Goal: Information Seeking & Learning: Learn about a topic

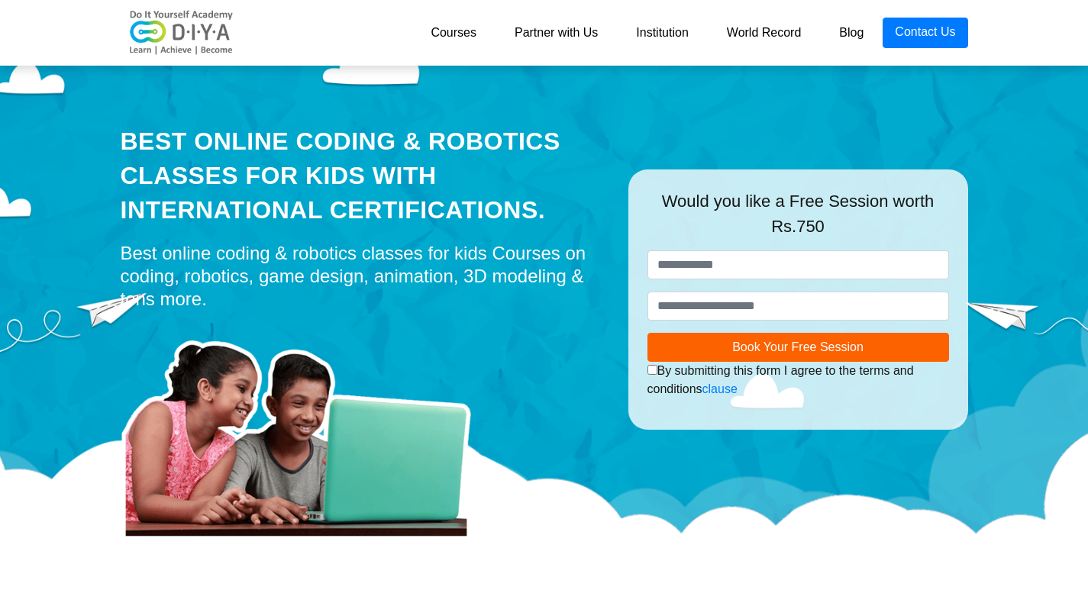
click at [669, 31] on link "Institution" at bounding box center [662, 33] width 90 height 31
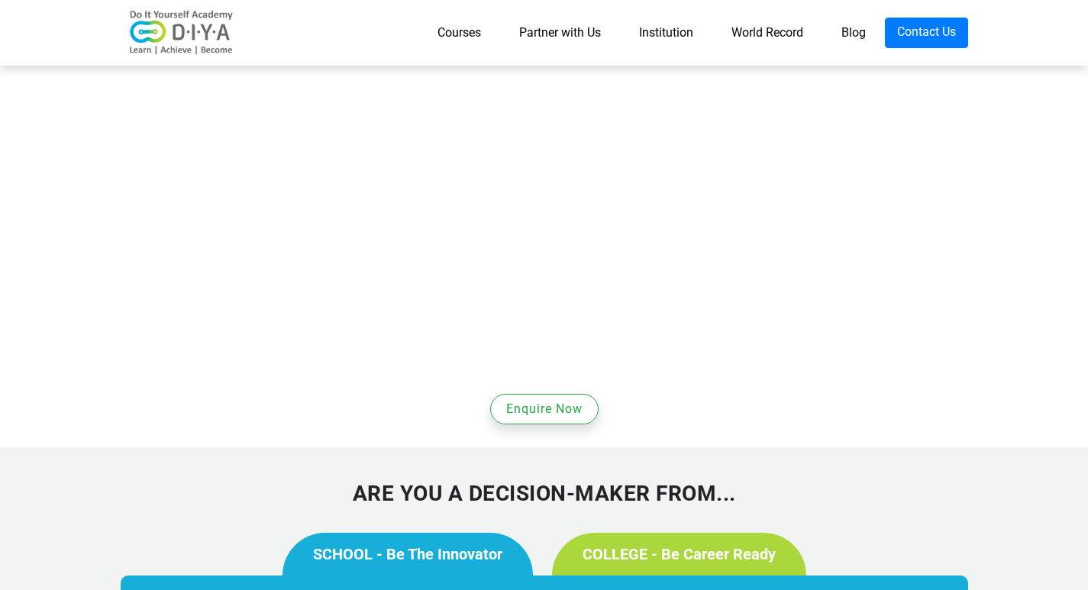
scroll to position [992, 0]
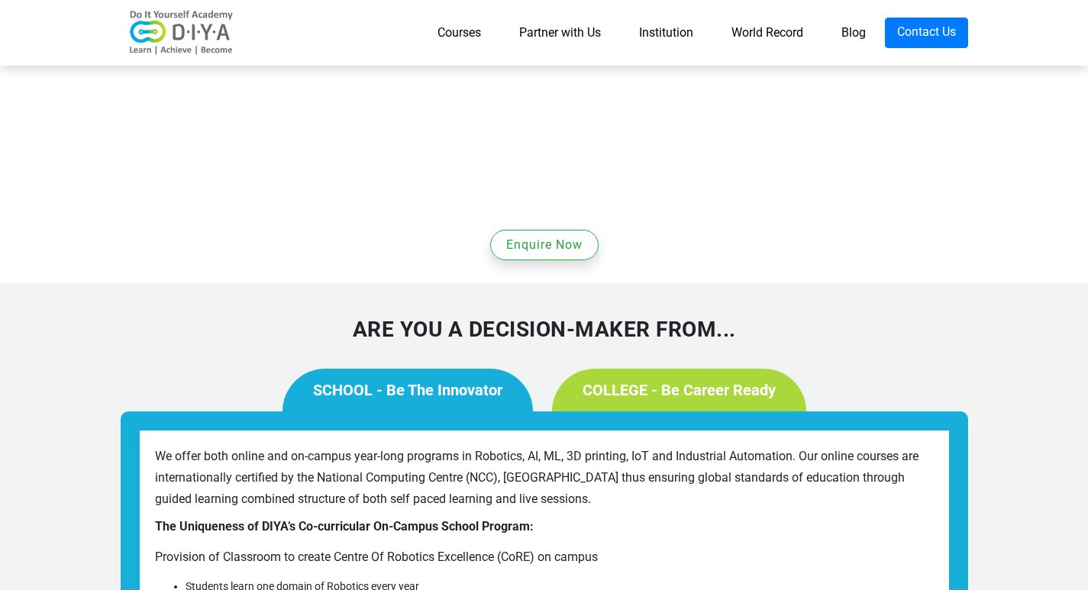
click at [677, 369] on link "COLLEGE - Be Career Ready" at bounding box center [679, 390] width 254 height 43
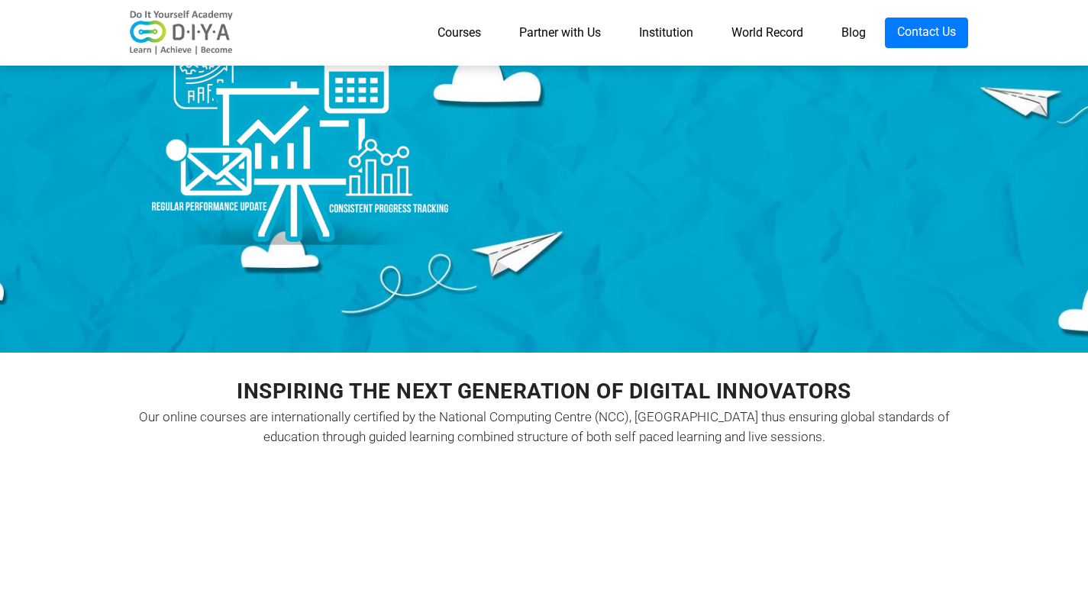
scroll to position [0, 0]
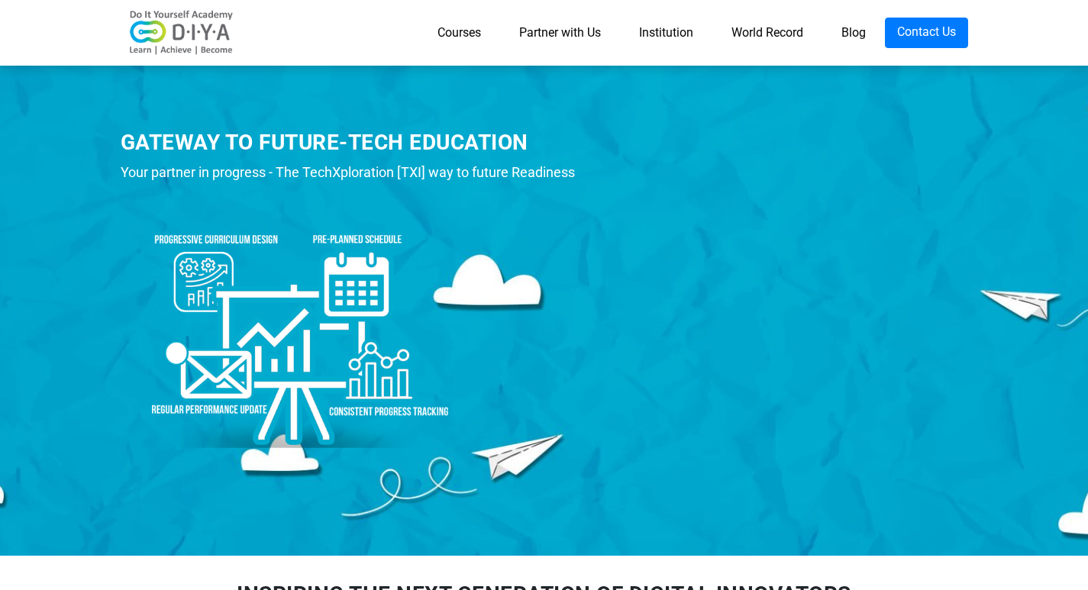
click at [455, 34] on link "Courses" at bounding box center [459, 33] width 82 height 31
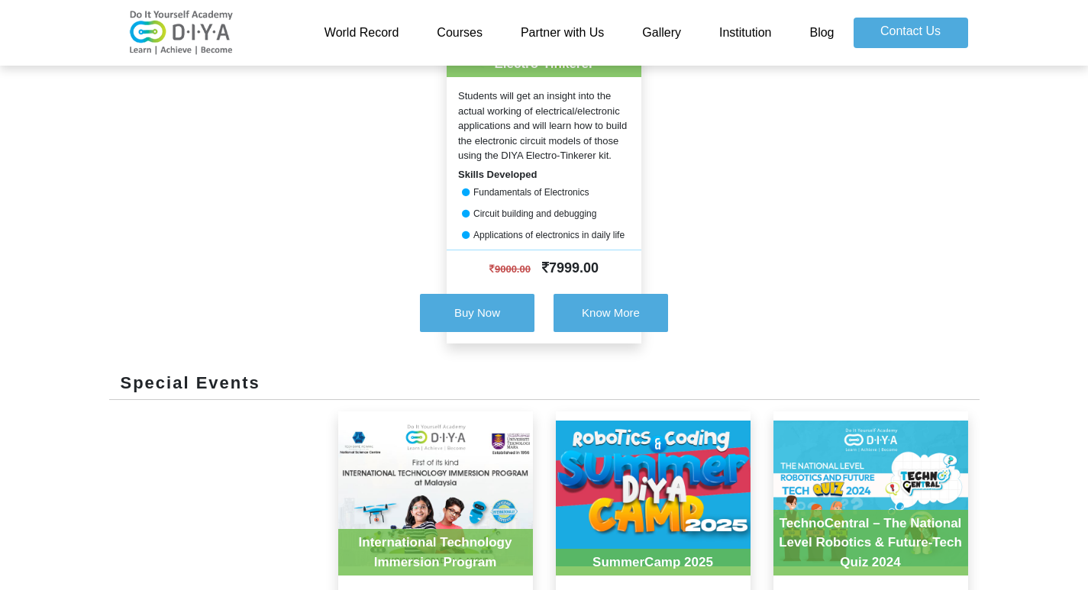
scroll to position [1115, 0]
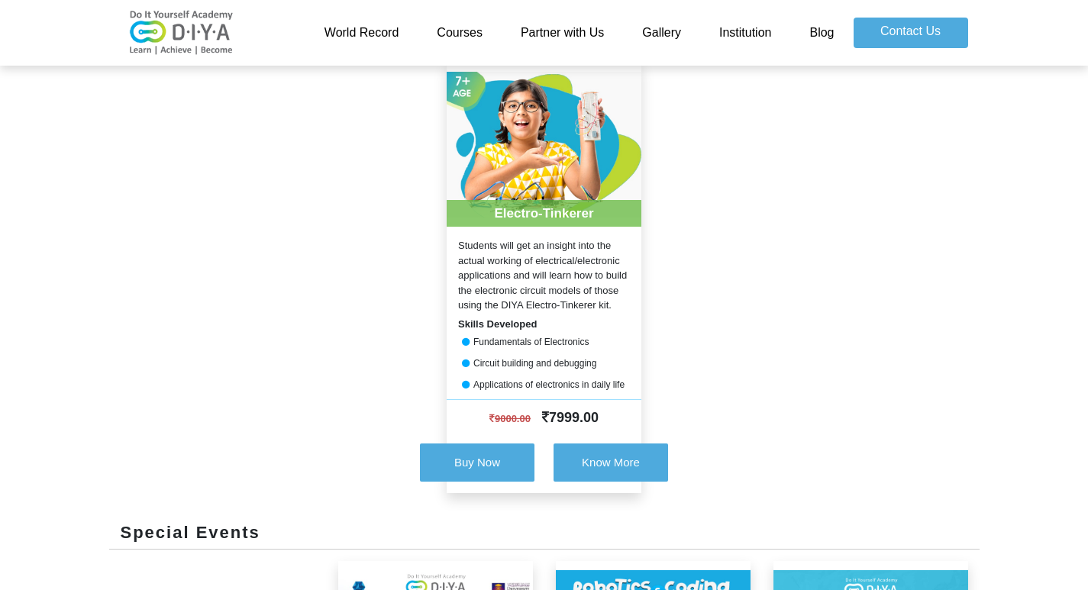
click at [668, 32] on link "Gallery" at bounding box center [661, 33] width 77 height 31
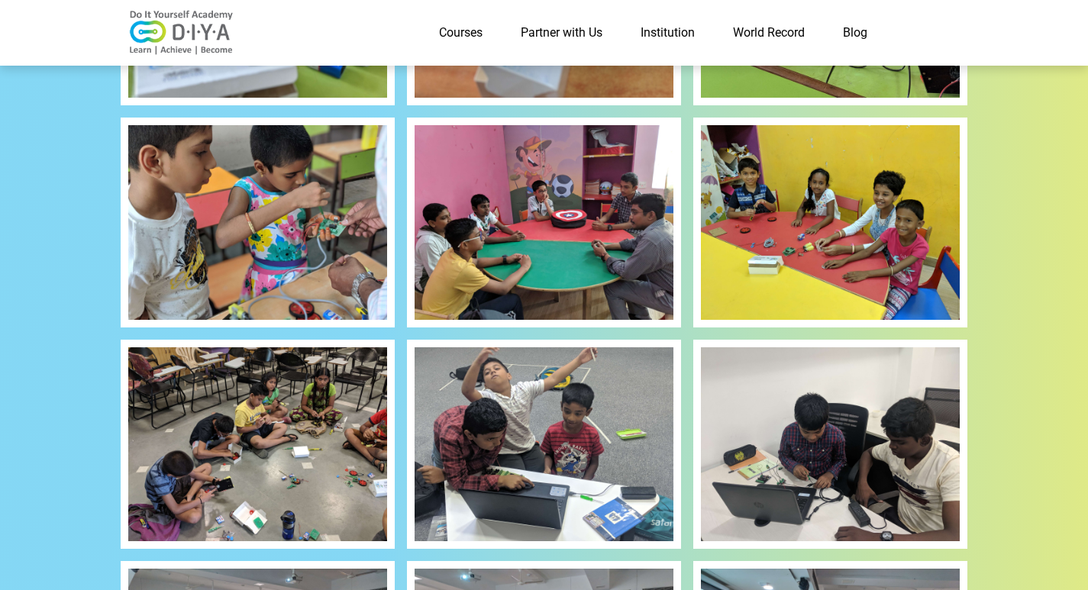
scroll to position [611, 0]
